Goal: Information Seeking & Learning: Learn about a topic

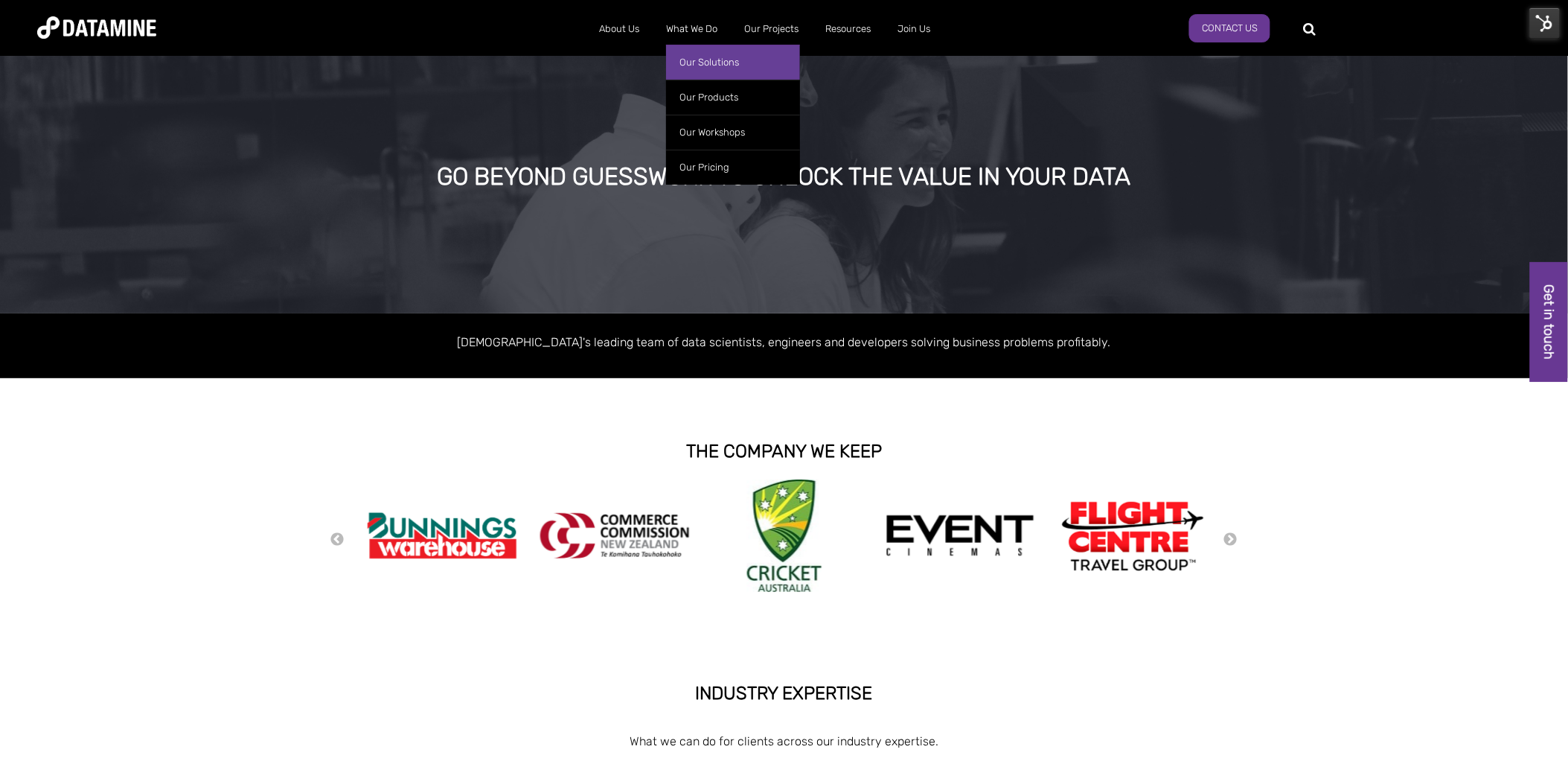
click at [696, 63] on link "Our Solutions" at bounding box center [732, 62] width 134 height 35
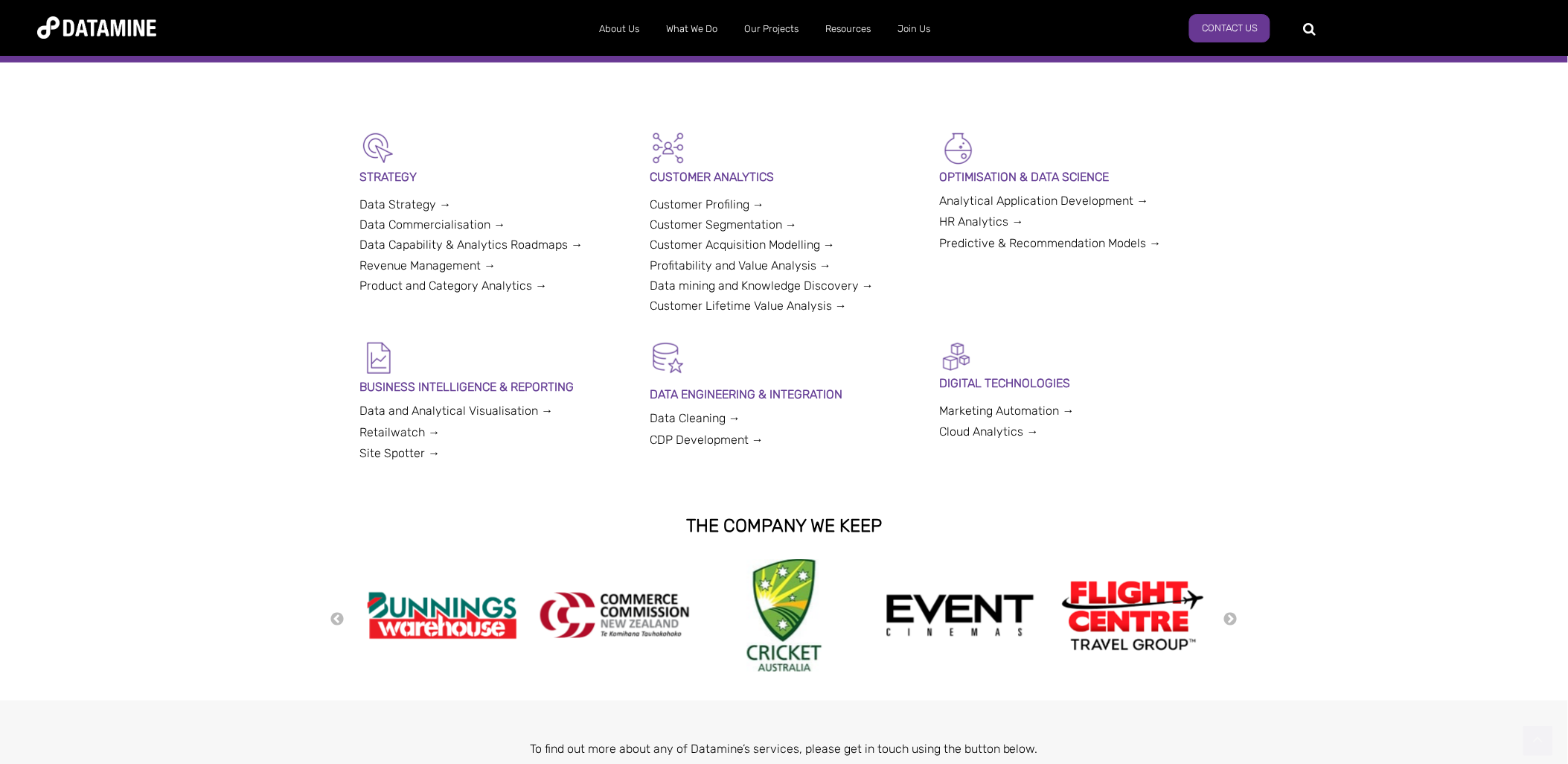
scroll to position [330, 0]
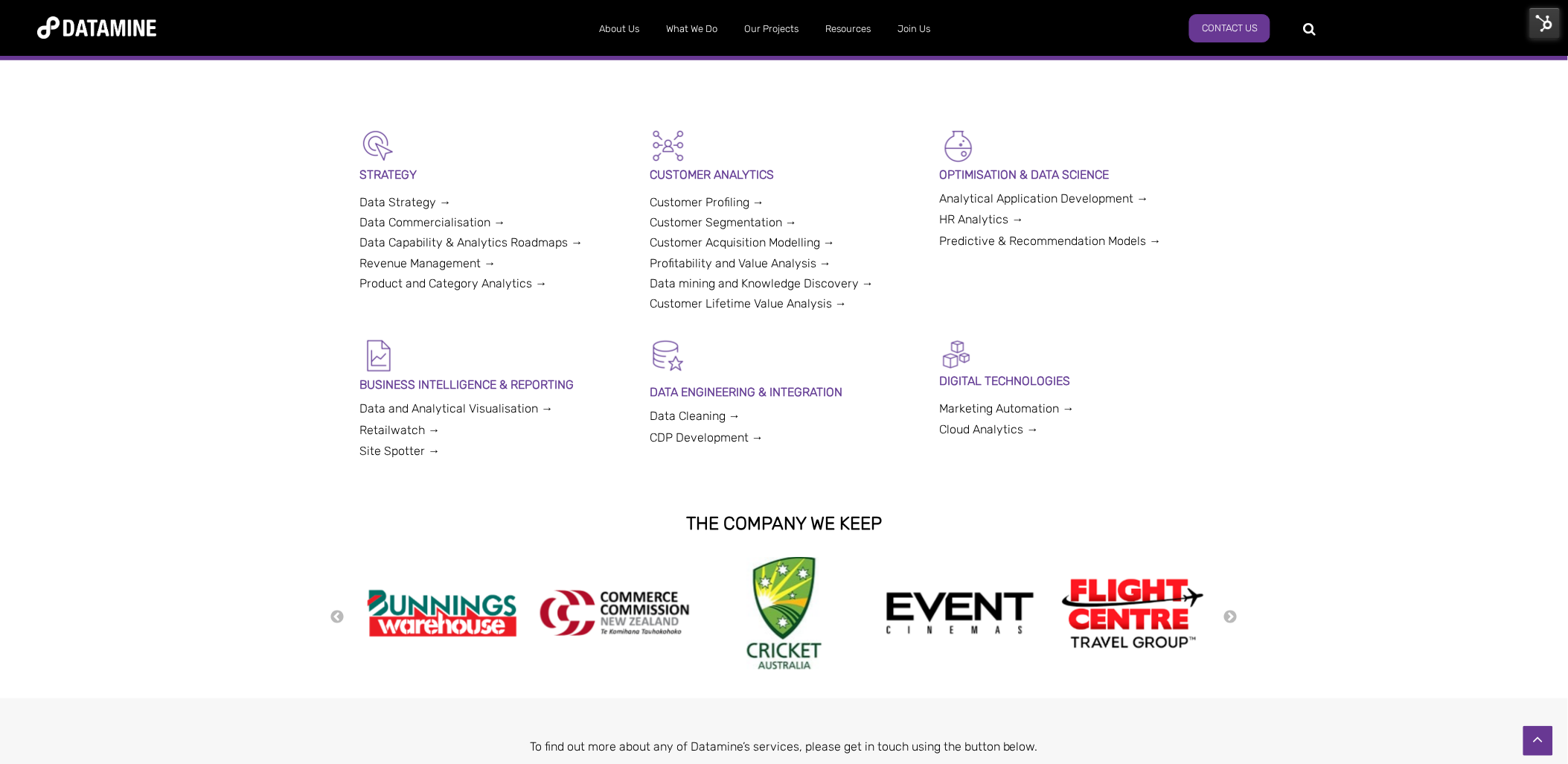
click at [709, 441] on link "CDP Development →" at bounding box center [706, 436] width 113 height 14
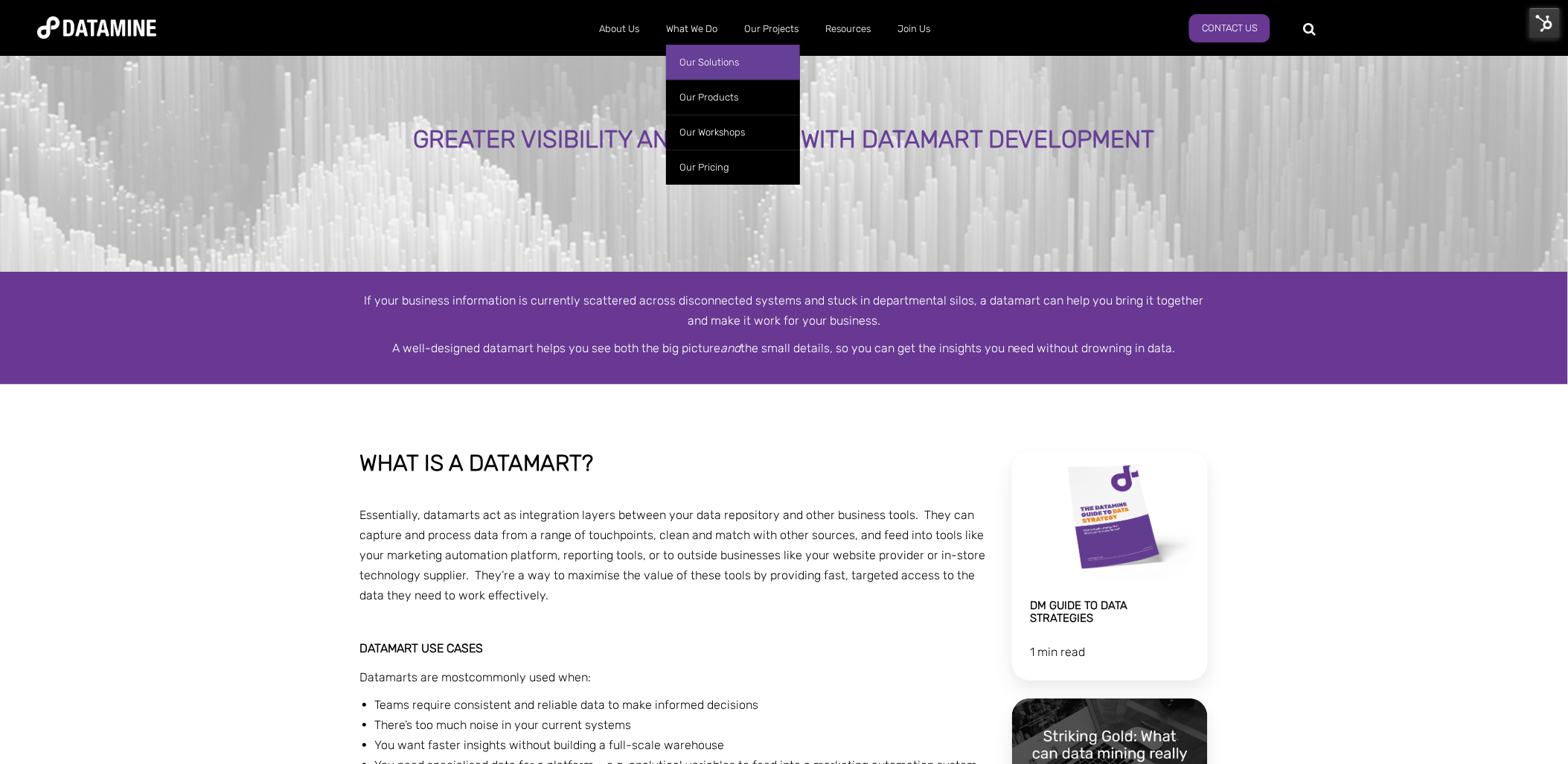
click at [695, 54] on link "Our Solutions" at bounding box center [732, 62] width 134 height 35
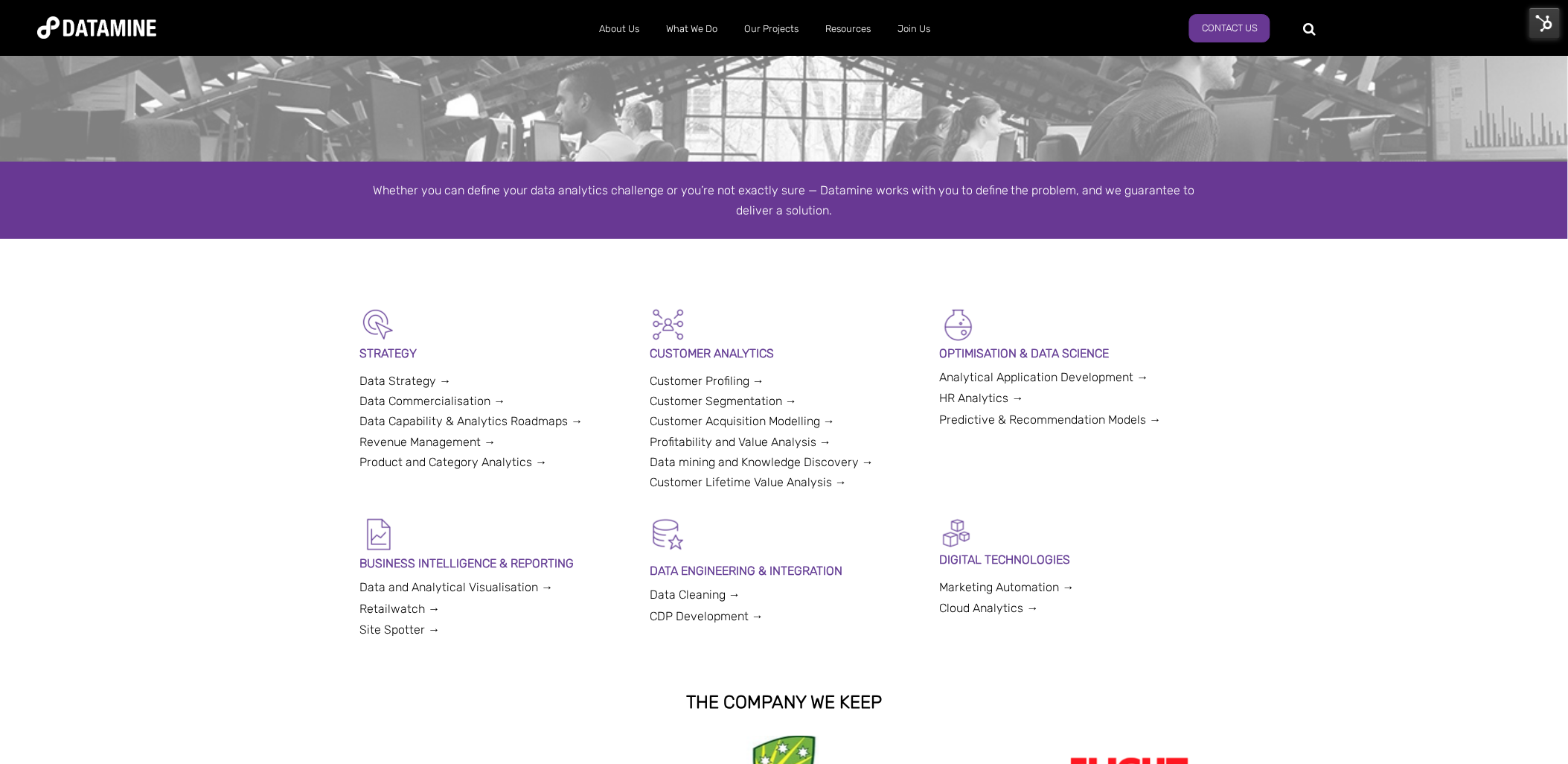
scroll to position [248, 0]
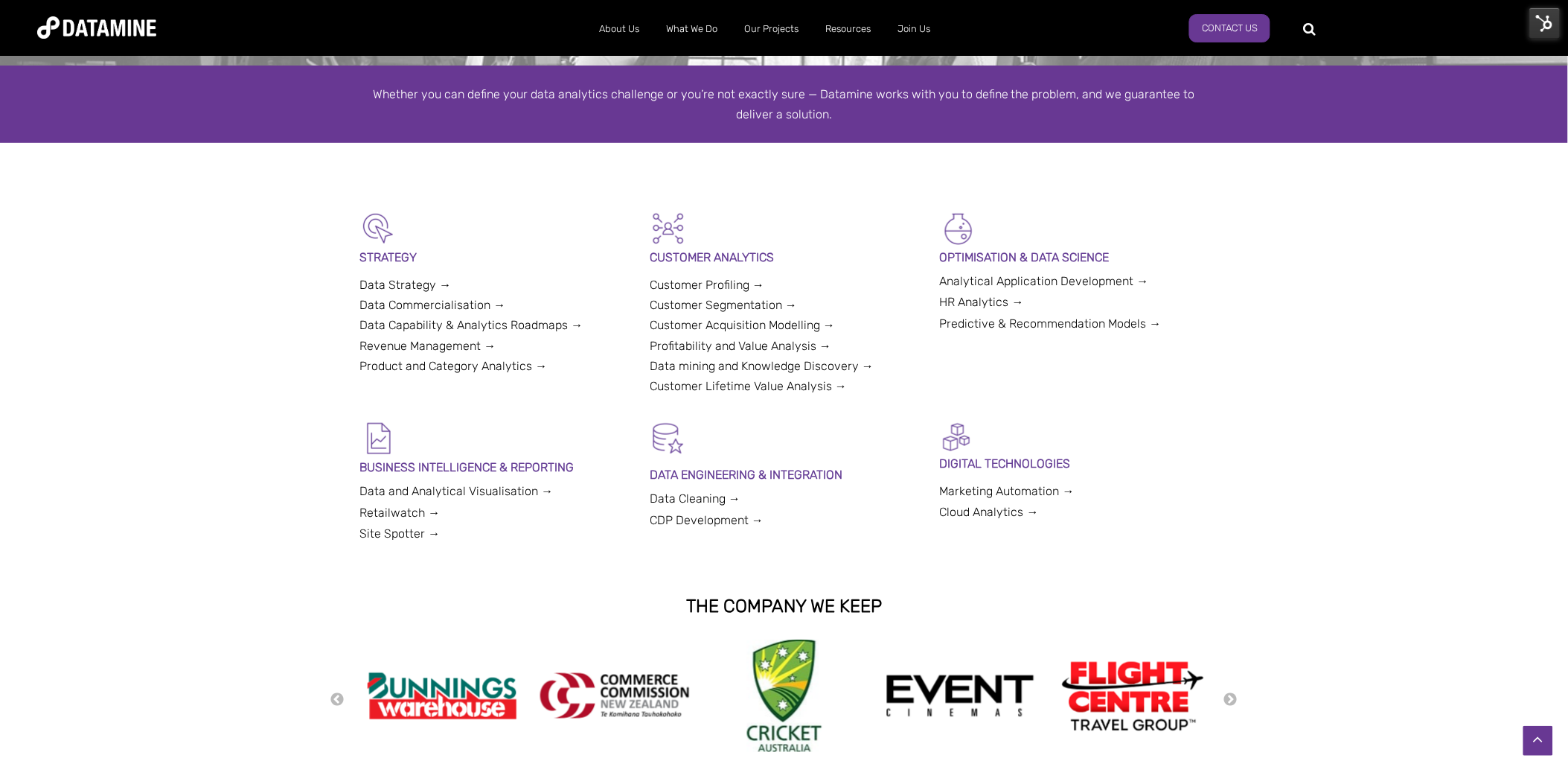
click at [816, 364] on link "Data mining and Knowledge Discovery →" at bounding box center [761, 365] width 224 height 14
